Goal: Transaction & Acquisition: Purchase product/service

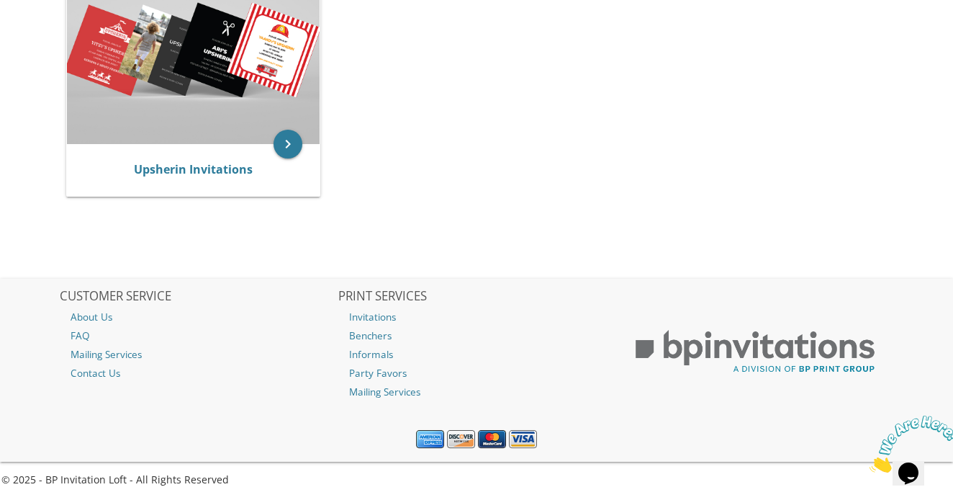
scroll to position [639, 0]
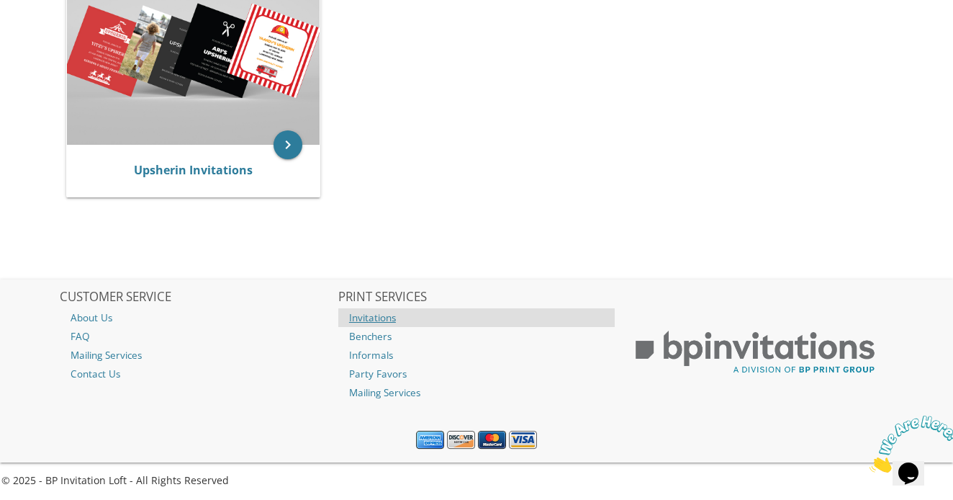
click at [383, 313] on link "Invitations" at bounding box center [476, 317] width 277 height 19
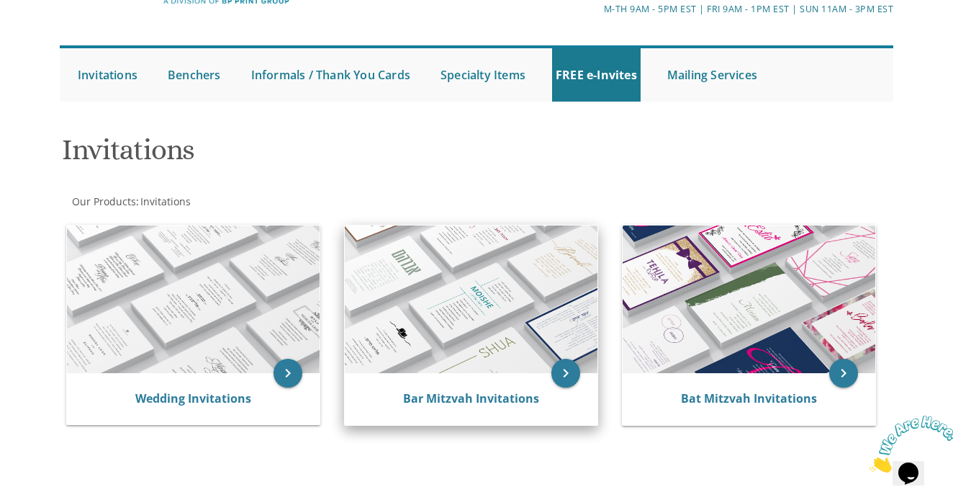
scroll to position [99, 0]
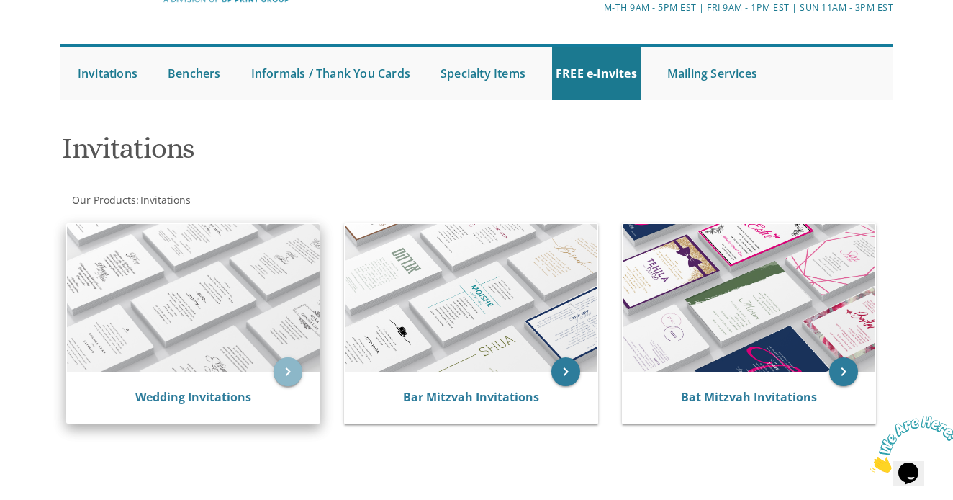
click at [277, 367] on icon "keyboard_arrow_right" at bounding box center [288, 371] width 29 height 29
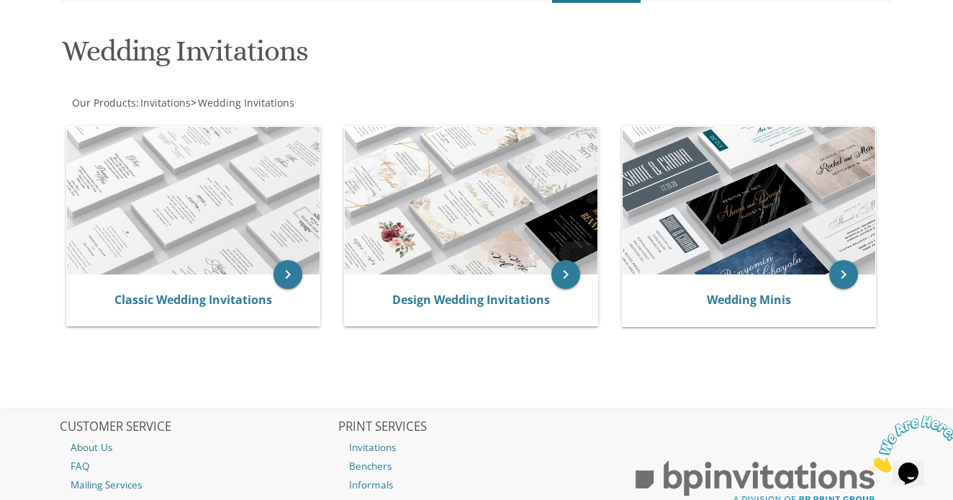
scroll to position [194, 0]
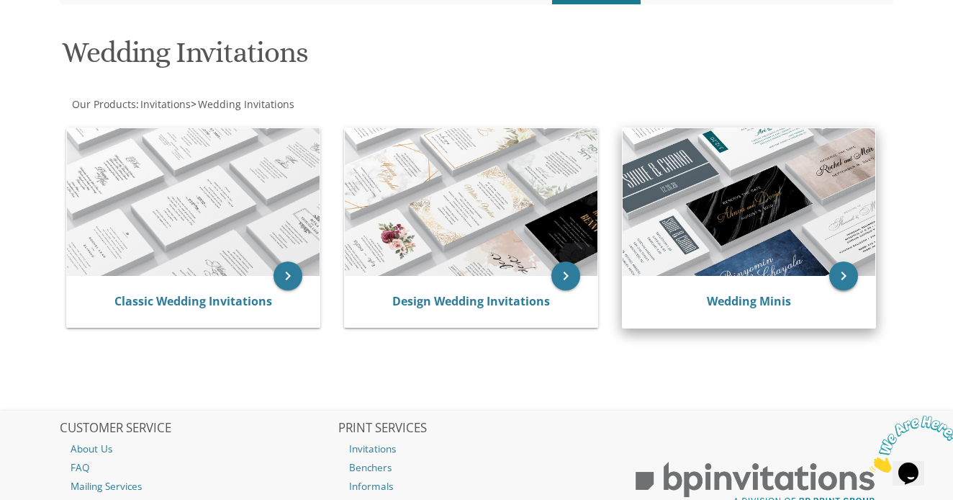
click at [840, 280] on icon "keyboard_arrow_right" at bounding box center [844, 275] width 29 height 29
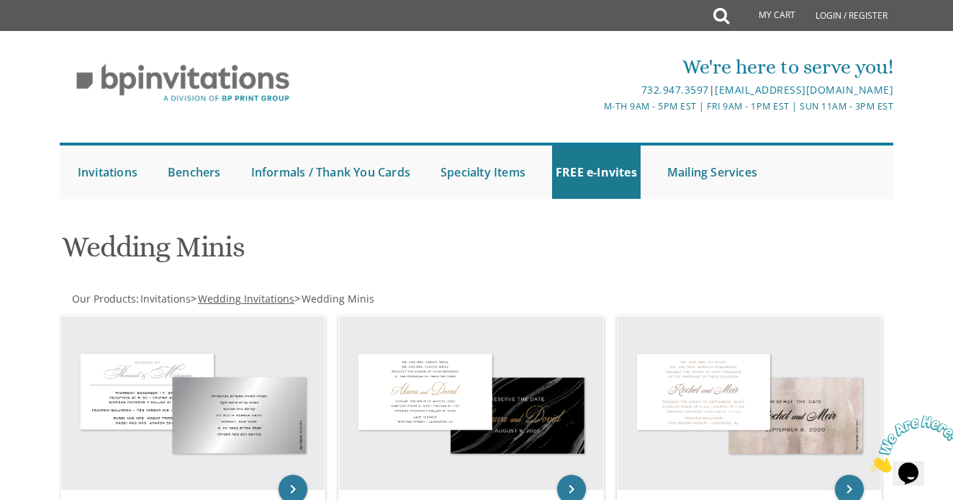
click at [266, 299] on span "Wedding Invitations" at bounding box center [246, 299] width 97 height 14
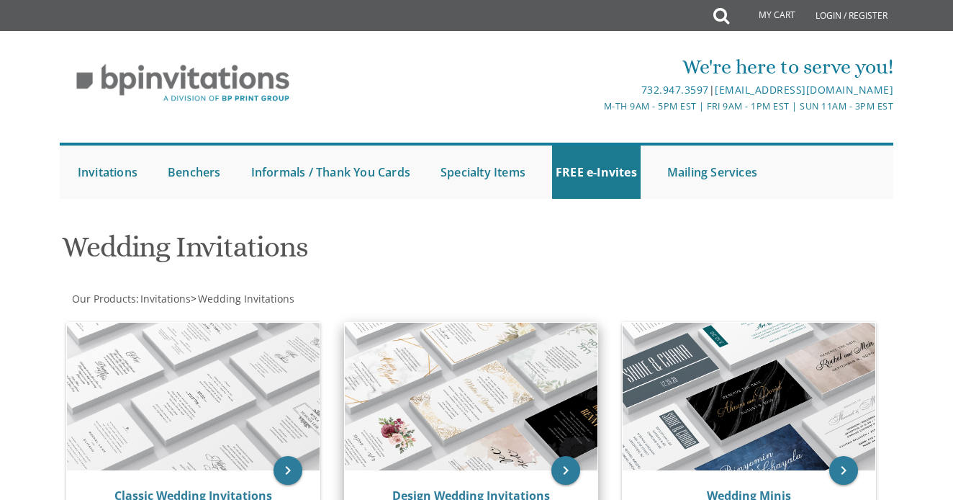
click at [488, 402] on img at bounding box center [471, 397] width 253 height 148
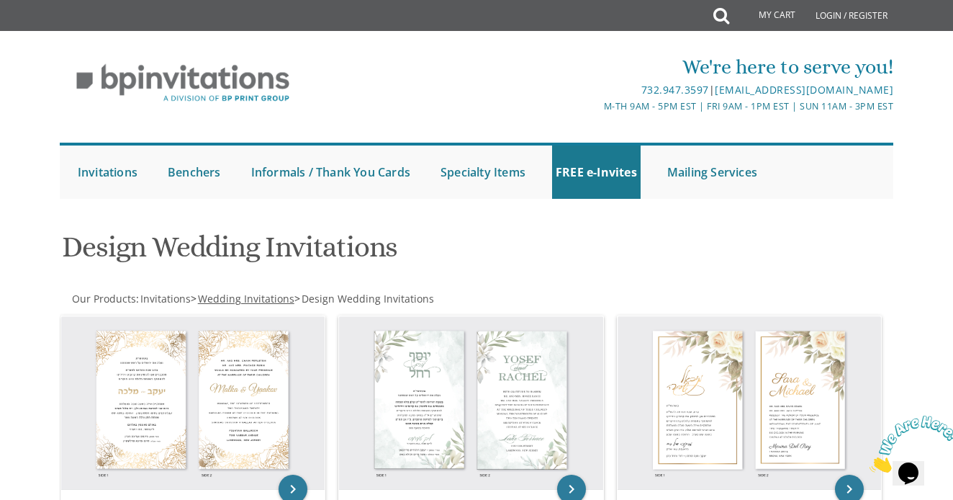
click at [280, 301] on span "Wedding Invitations" at bounding box center [246, 299] width 97 height 14
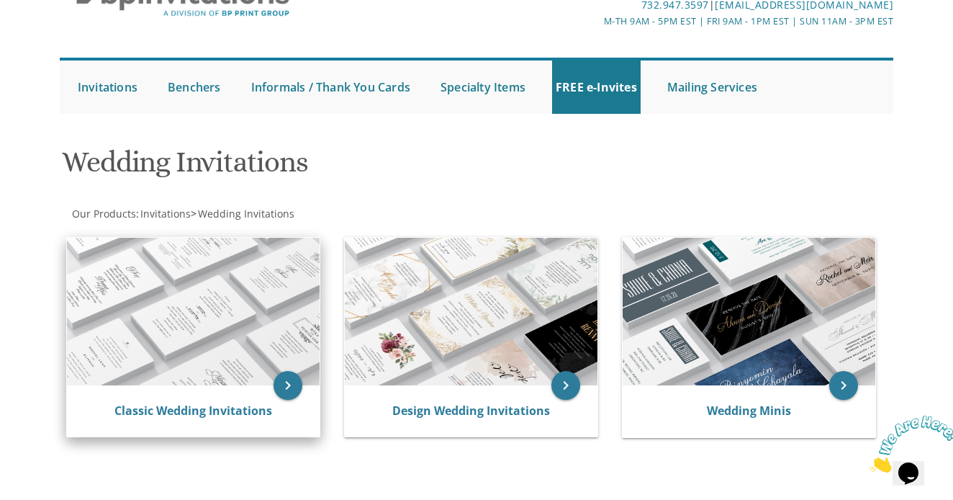
click at [192, 354] on img at bounding box center [193, 312] width 253 height 148
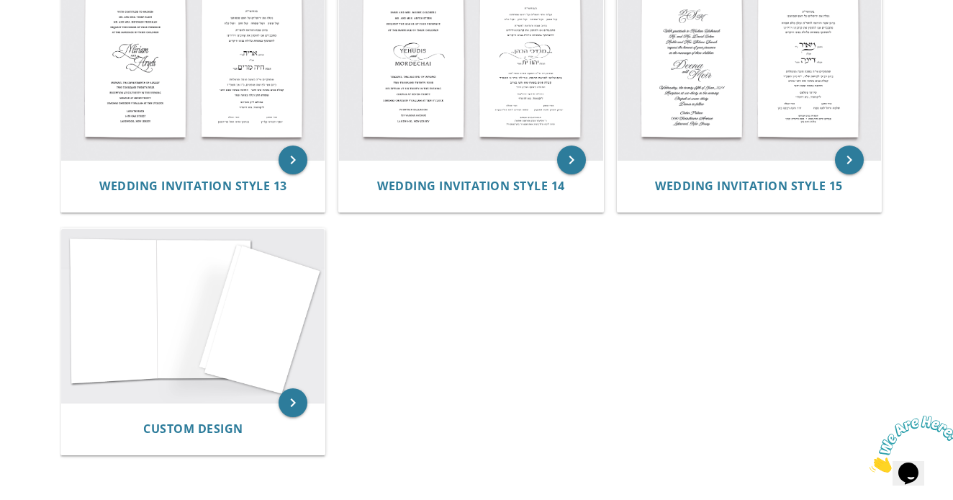
scroll to position [1321, 0]
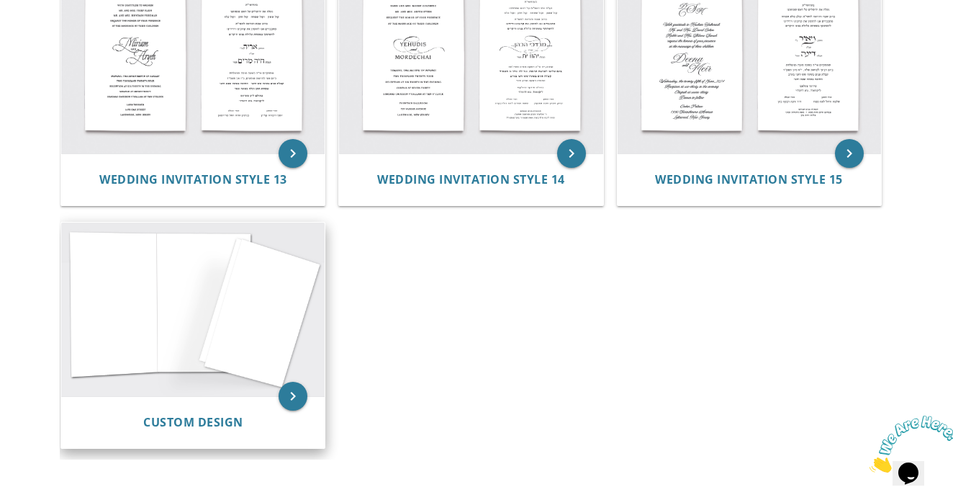
click at [160, 344] on img at bounding box center [193, 310] width 264 height 174
